Goal: Check status

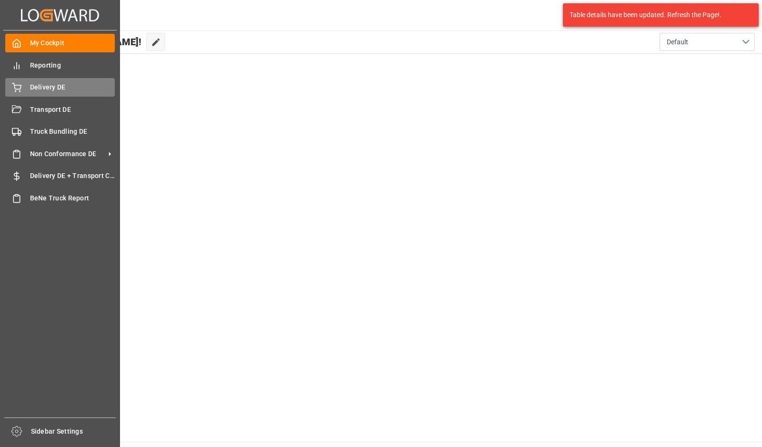
click at [23, 90] on div "Delivery DE Delivery DE" at bounding box center [59, 87] width 109 height 19
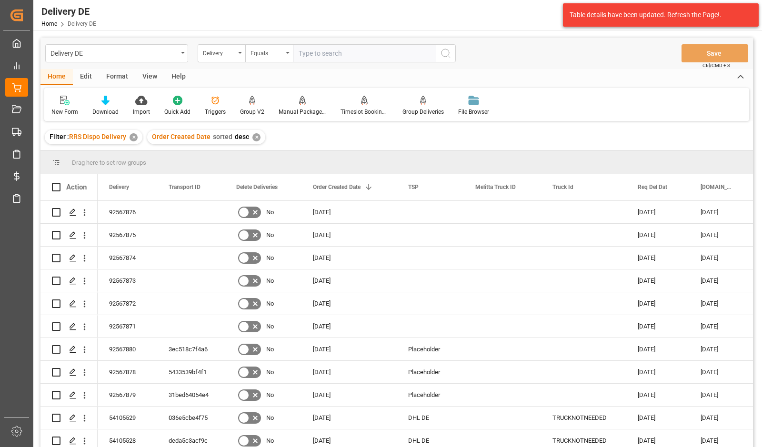
click at [696, 130] on div "Filter : RRS Dispo Delivery ✕ Order Created Date sorted desc ✕" at bounding box center [396, 137] width 712 height 27
